Goal: Find specific page/section: Find specific page/section

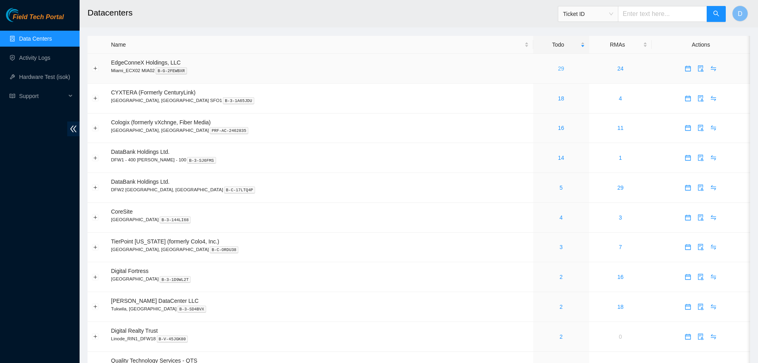
click at [558, 69] on link "29" at bounding box center [561, 68] width 6 height 6
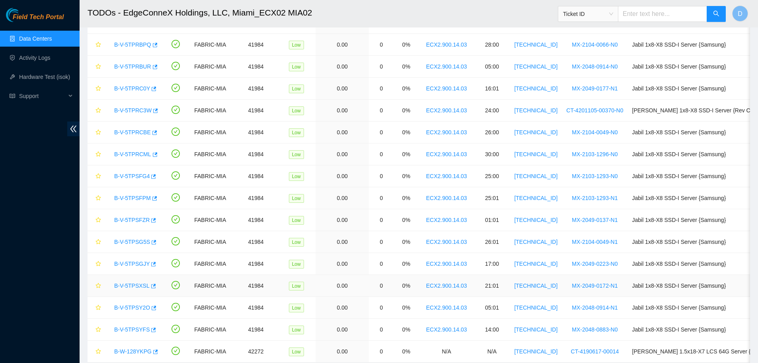
scroll to position [388, 0]
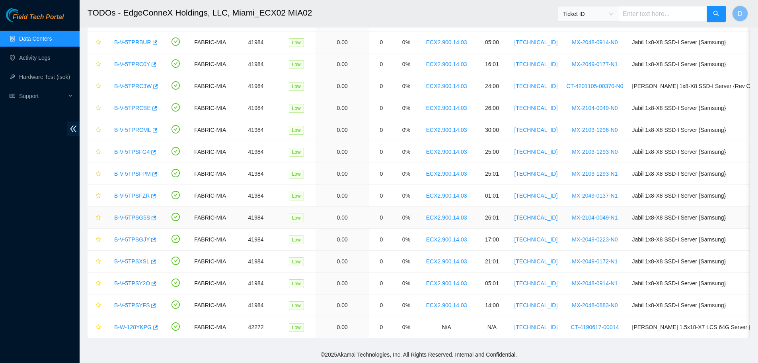
click at [127, 214] on link "B-V-5TPSG5S" at bounding box center [132, 217] width 36 height 6
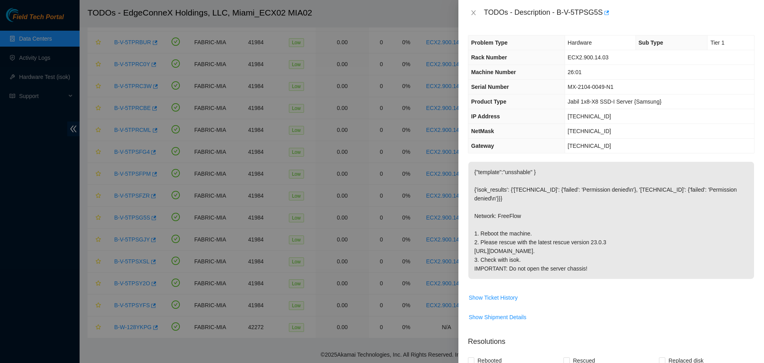
click at [474, 16] on div "TODOs - Description - B-V-5TPSG5S" at bounding box center [611, 12] width 287 height 13
click at [474, 11] on icon "close" at bounding box center [473, 13] width 6 height 6
